Goal: Task Accomplishment & Management: Manage account settings

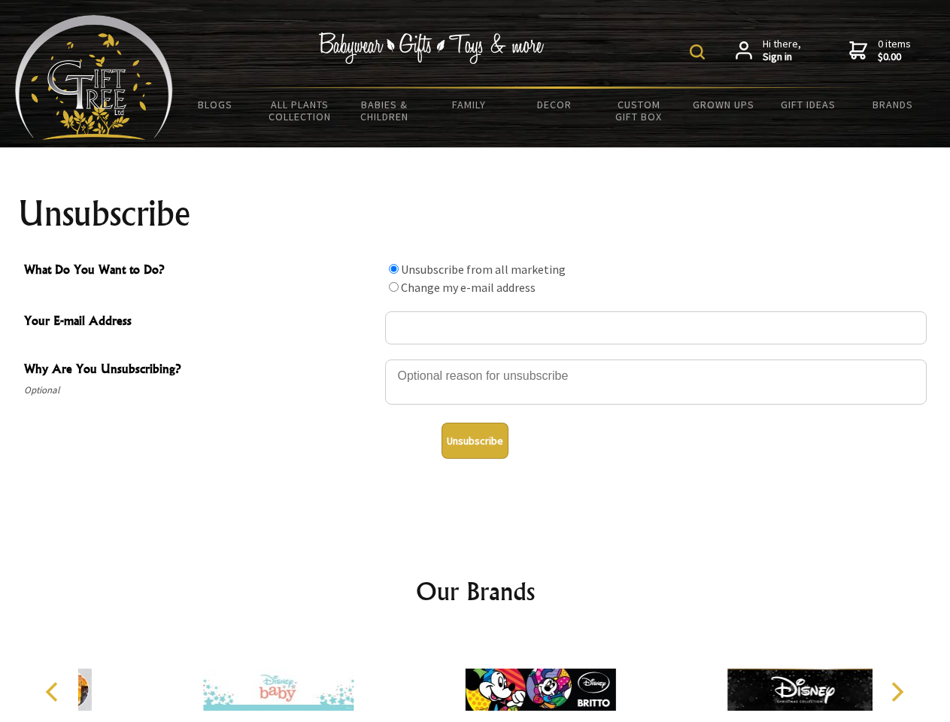
click at [700, 52] on img at bounding box center [697, 51] width 15 height 15
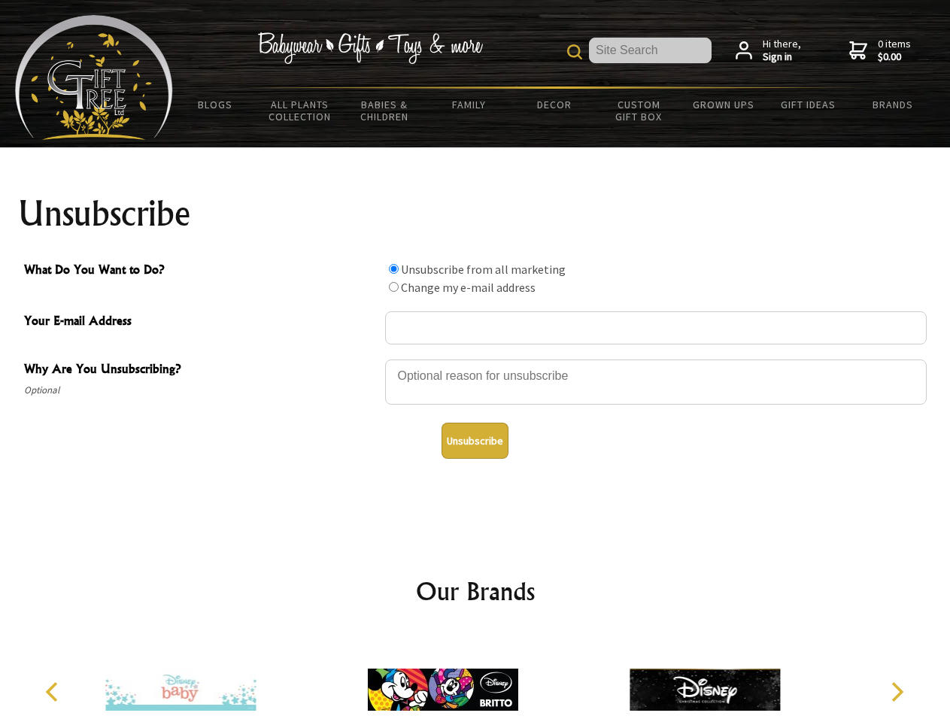
click at [475, 359] on div at bounding box center [656, 384] width 542 height 53
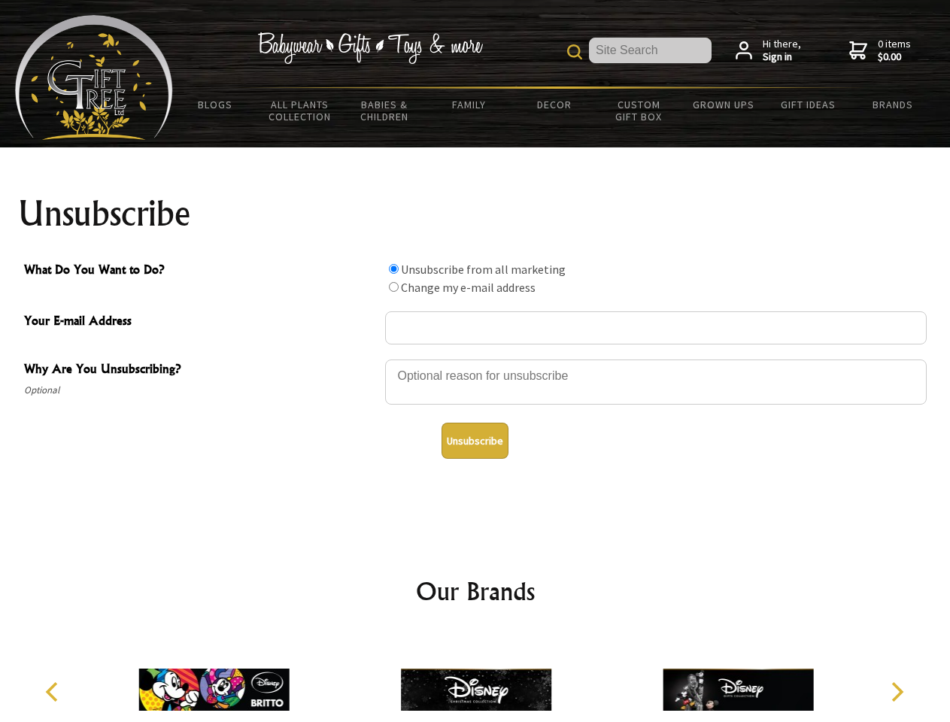
click at [393, 269] on input "What Do You Want to Do?" at bounding box center [394, 269] width 10 height 10
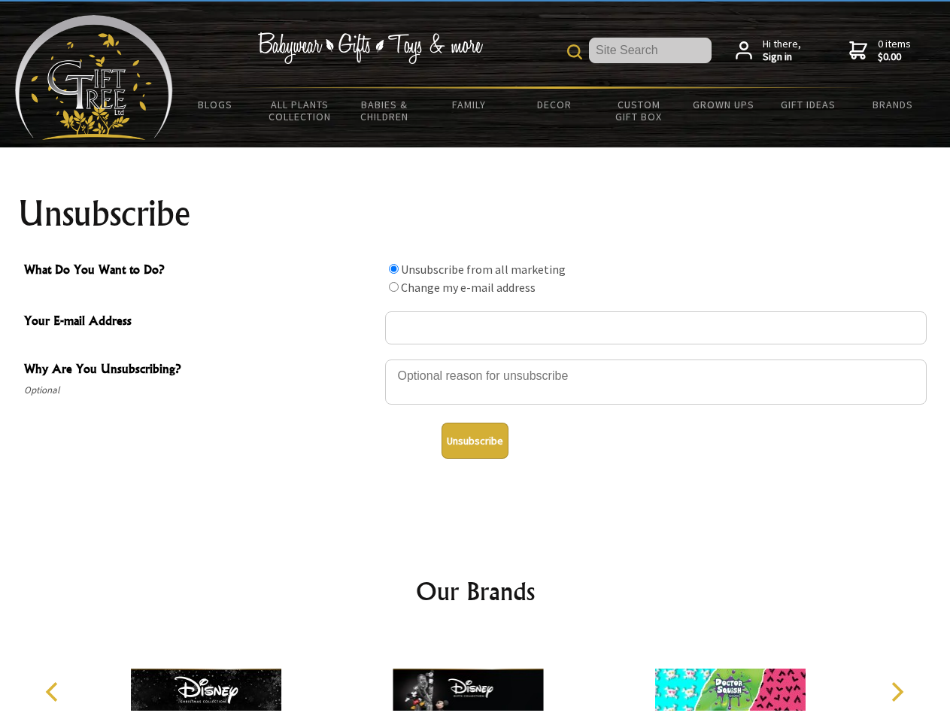
click at [393, 287] on input "What Do You Want to Do?" at bounding box center [394, 287] width 10 height 10
radio input "true"
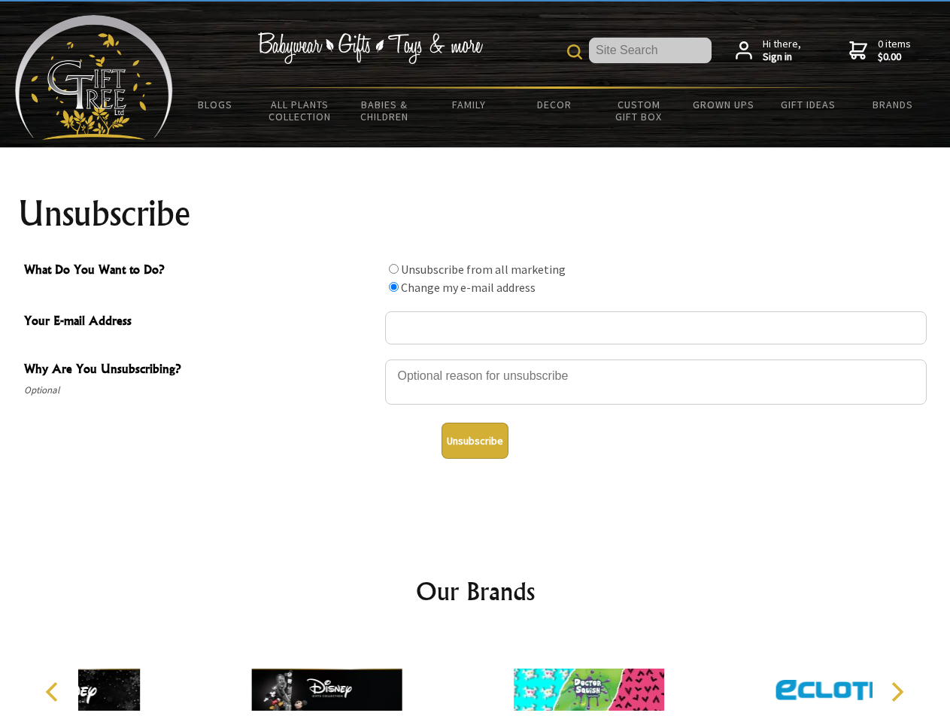
click at [475, 441] on button "Unsubscribe" at bounding box center [475, 441] width 67 height 36
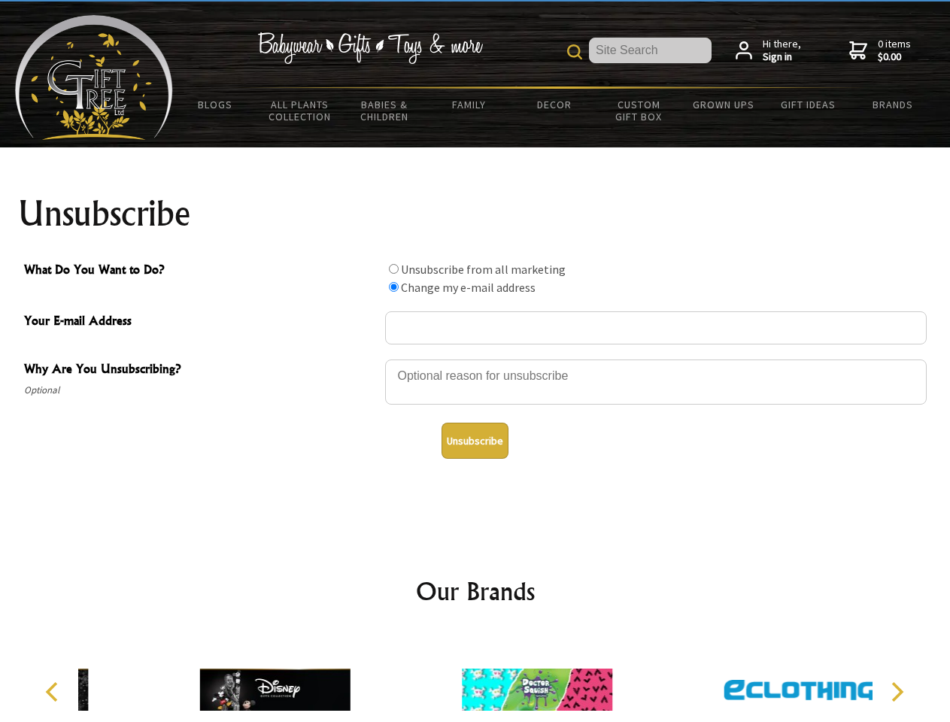
click at [475, 678] on img at bounding box center [537, 689] width 150 height 113
click at [54, 692] on icon "Previous" at bounding box center [54, 692] width 20 height 20
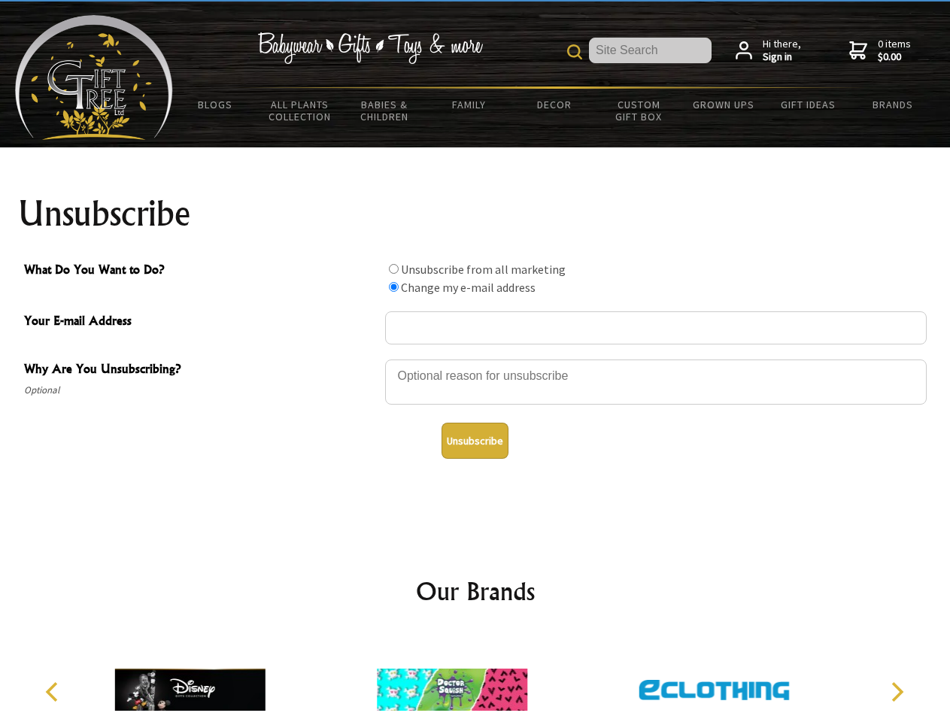
click at [897, 692] on icon "Next" at bounding box center [896, 692] width 20 height 20
